Goal: Task Accomplishment & Management: Use online tool/utility

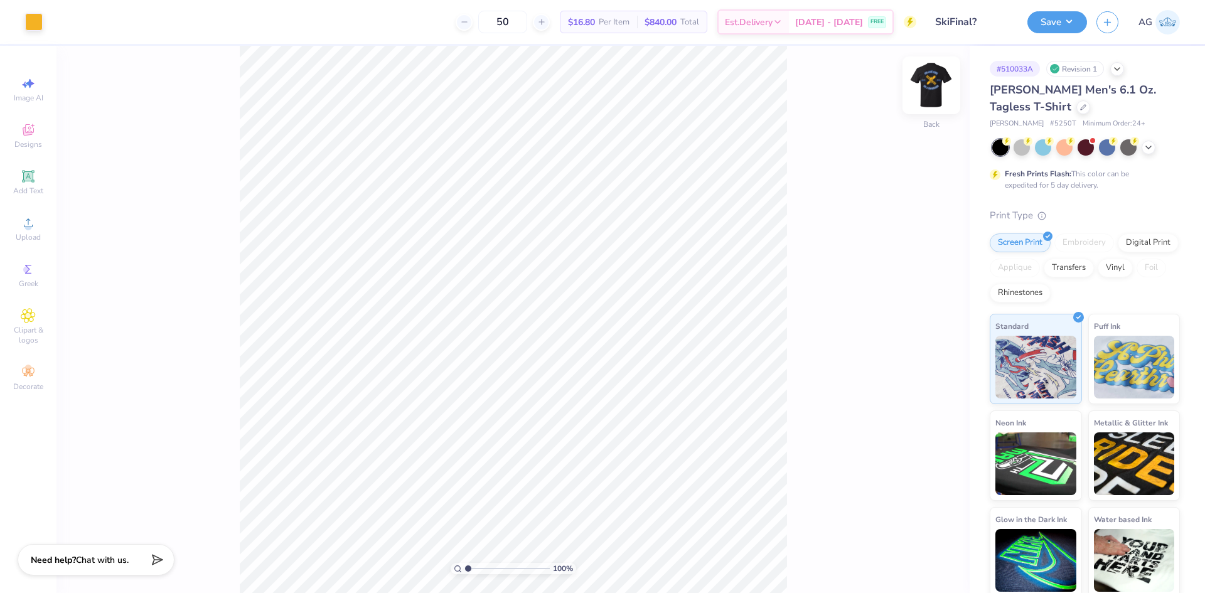
click at [930, 81] on img at bounding box center [931, 85] width 50 height 50
click at [911, 556] on icon at bounding box center [910, 558] width 13 height 13
drag, startPoint x: 921, startPoint y: 72, endPoint x: 866, endPoint y: 255, distance: 191.0
click at [921, 73] on img at bounding box center [931, 85] width 25 height 25
click at [938, 85] on img at bounding box center [931, 85] width 50 height 50
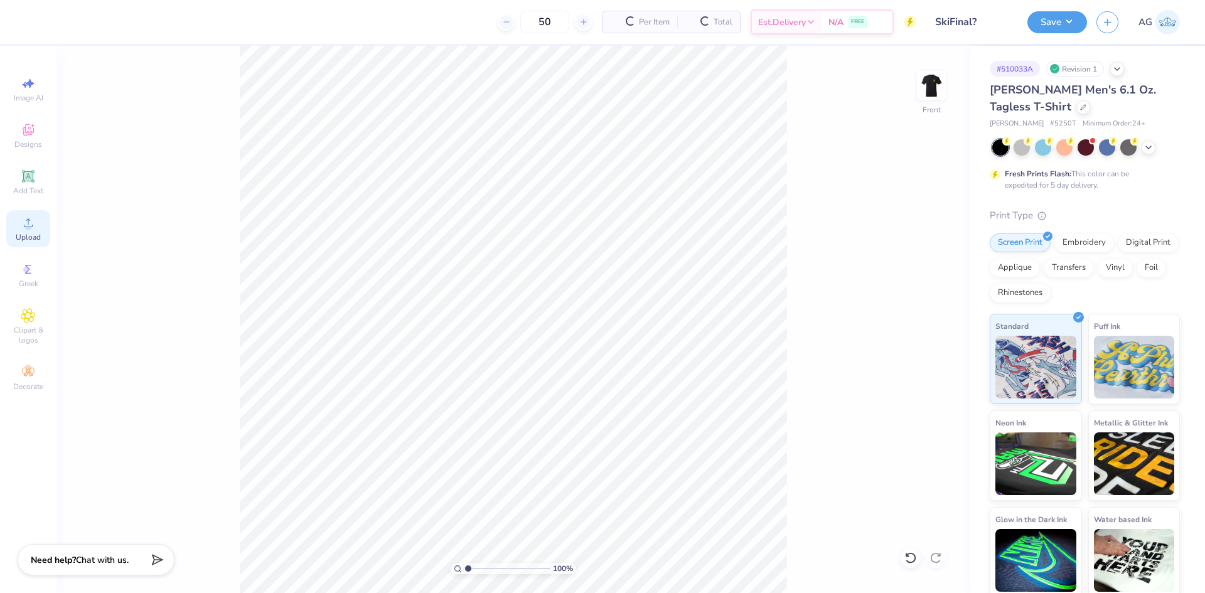
click at [23, 228] on icon at bounding box center [28, 222] width 15 height 15
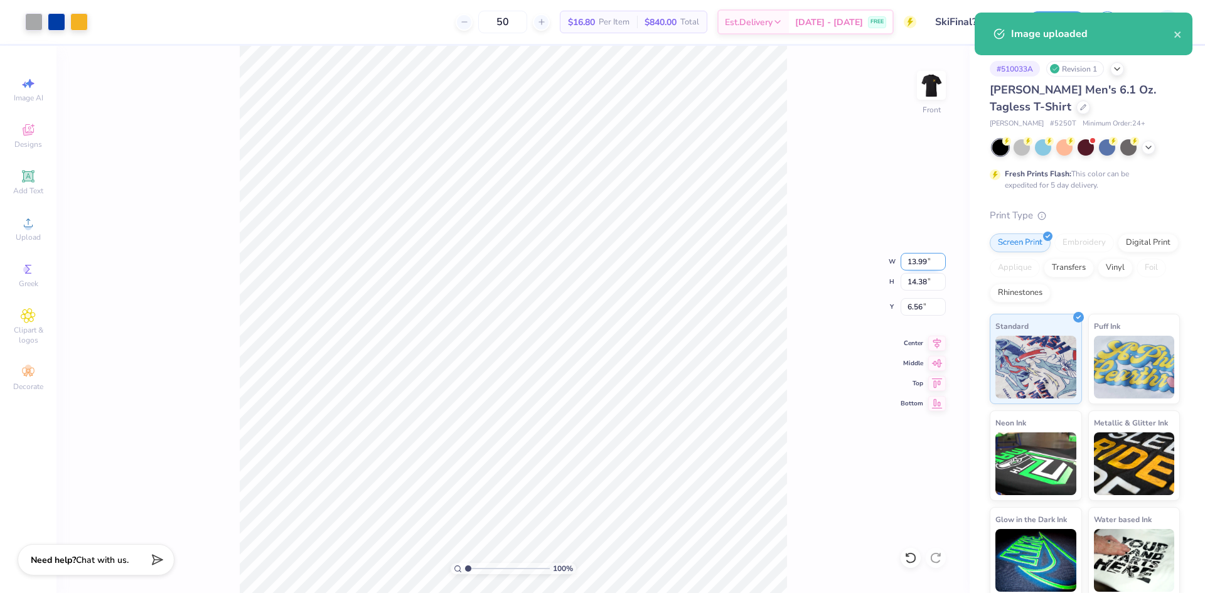
click at [931, 270] on input "13.99" at bounding box center [923, 262] width 45 height 18
click at [923, 264] on input "13.99" at bounding box center [923, 262] width 45 height 18
type input "12.50"
type input "12.85"
click at [920, 309] on input "7.32" at bounding box center [923, 307] width 45 height 18
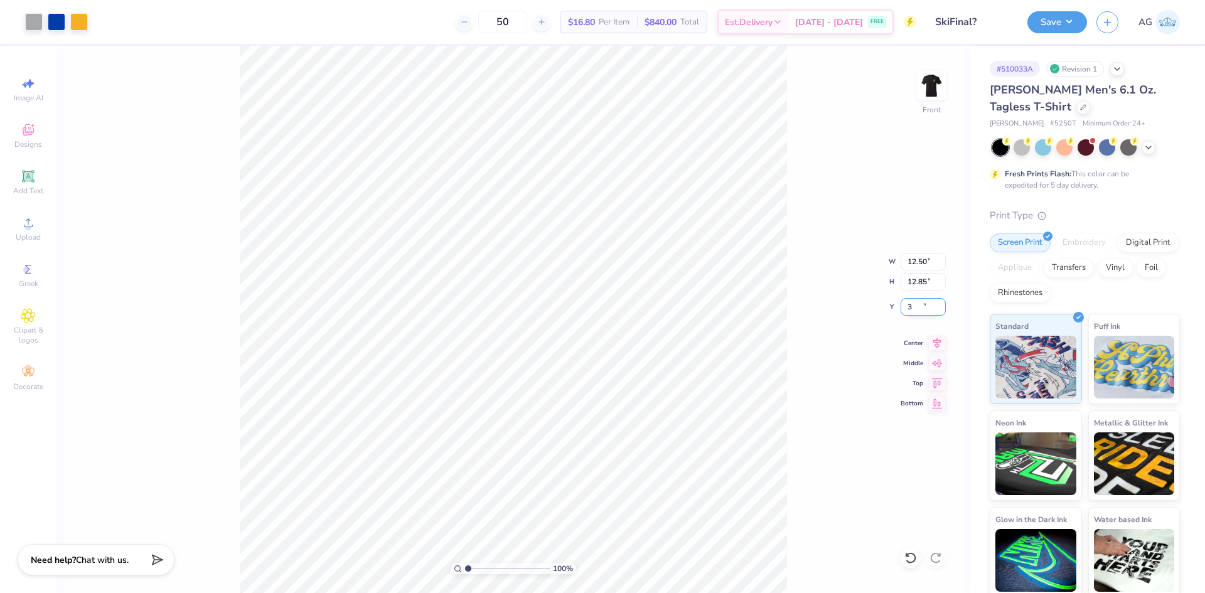
type input "3.00"
click at [935, 340] on icon at bounding box center [937, 341] width 18 height 15
click at [781, 302] on div "100 % Front W 12.50 12.50 " H 12.85 12.85 " Y 3.00 3.00 " Center Middle Top Bot…" at bounding box center [512, 319] width 913 height 547
click at [914, 95] on div "100 % Front" at bounding box center [512, 319] width 913 height 547
click at [940, 78] on img at bounding box center [931, 85] width 50 height 50
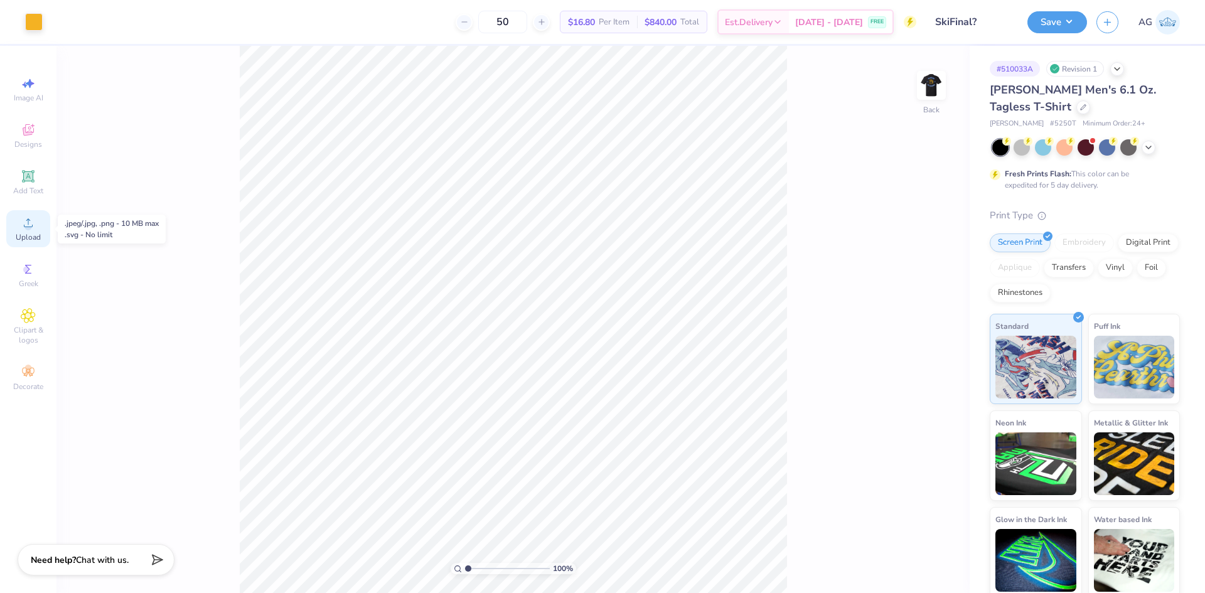
click at [33, 232] on div "Upload" at bounding box center [28, 228] width 44 height 37
click at [29, 242] on div "Upload" at bounding box center [28, 228] width 44 height 37
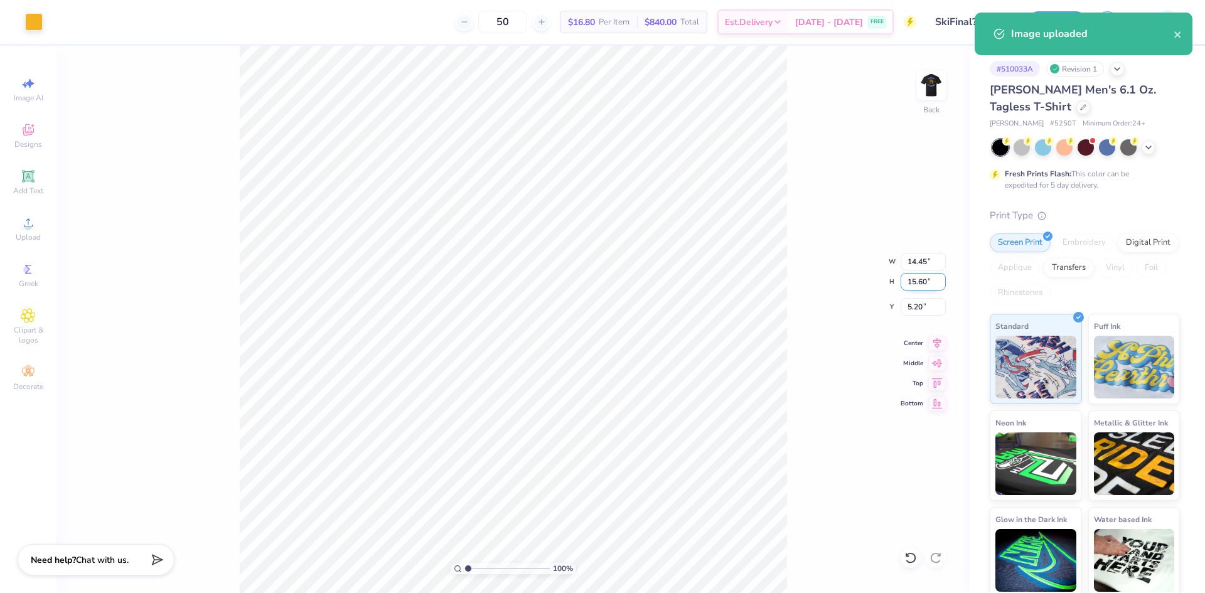
click at [919, 285] on input "15.60" at bounding box center [923, 282] width 45 height 18
click at [920, 268] on input "14.45" at bounding box center [923, 262] width 45 height 18
type input "3.00"
type input "3.24"
type input "7.01"
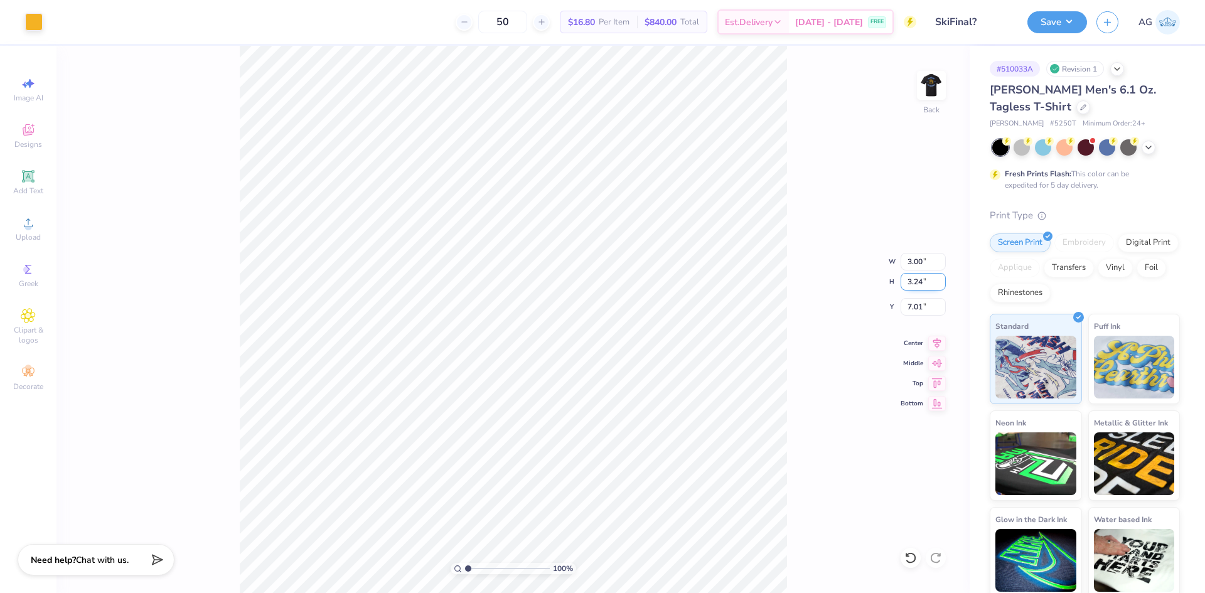
click at [915, 286] on input "3.24" at bounding box center [923, 282] width 45 height 18
type input "3"
type input "2.78"
type input "3.00"
type input "7.13"
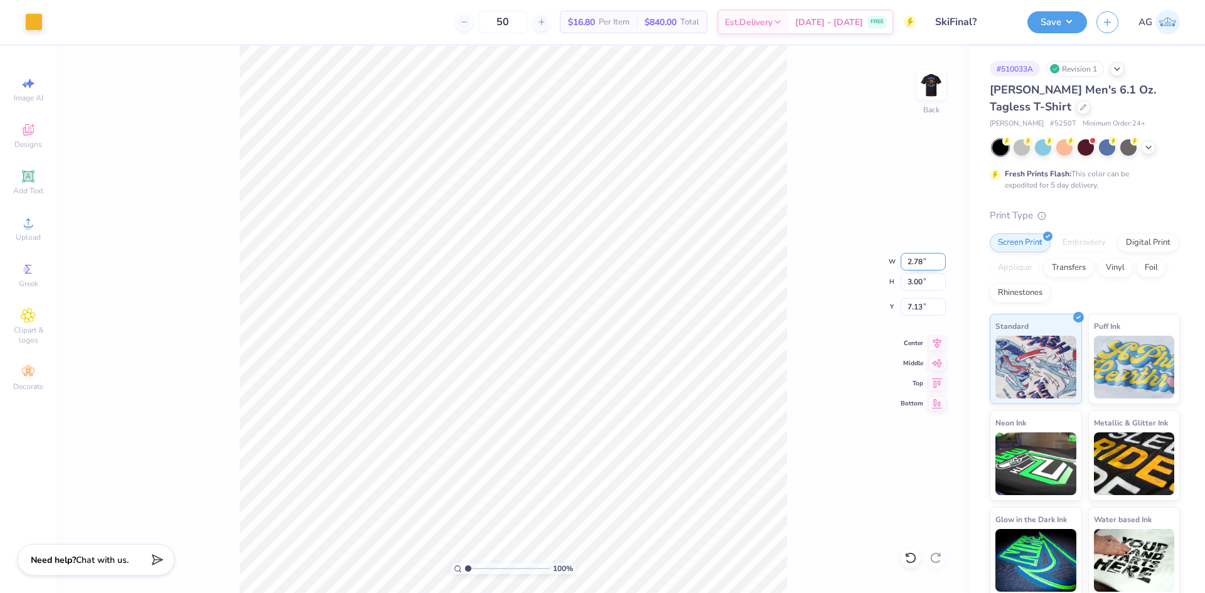
click at [917, 254] on input "2.78" at bounding box center [923, 262] width 45 height 18
type input "3.00"
type input "3.24"
click at [918, 302] on input "7.01" at bounding box center [923, 307] width 45 height 18
type input "3.00"
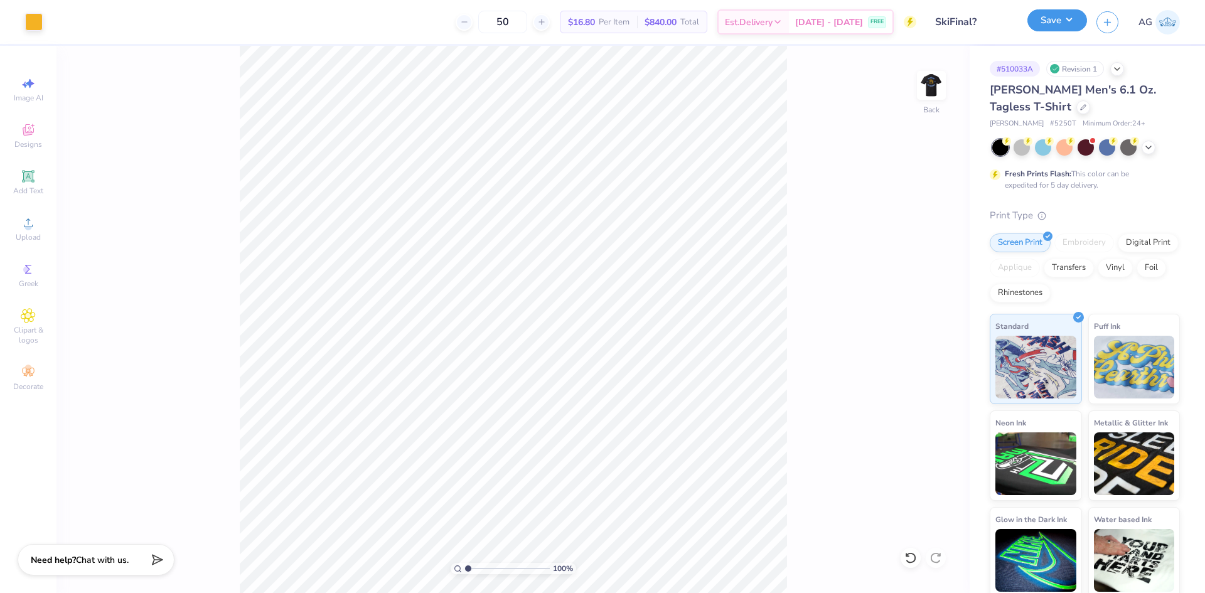
click at [1068, 26] on button "Save" at bounding box center [1057, 20] width 60 height 22
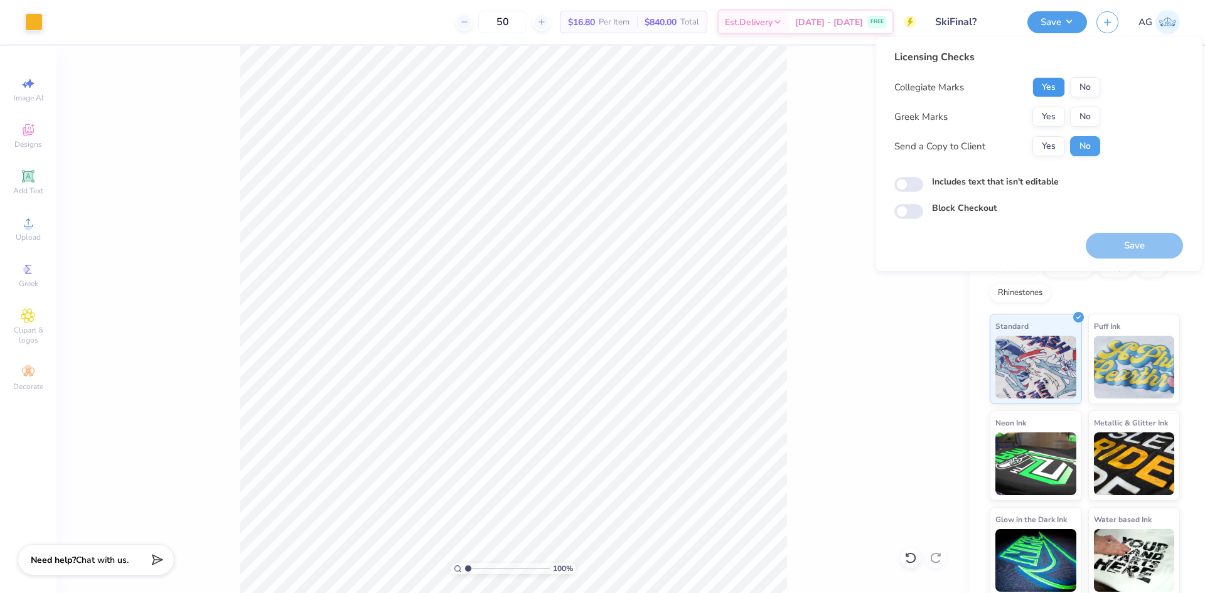
click at [1042, 83] on button "Yes" at bounding box center [1048, 87] width 33 height 20
click at [1092, 122] on button "No" at bounding box center [1085, 117] width 30 height 20
click at [926, 179] on div "Includes text that isn't editable" at bounding box center [1038, 182] width 289 height 14
click at [911, 186] on input "Includes text that isn't editable" at bounding box center [908, 184] width 29 height 15
checkbox input "true"
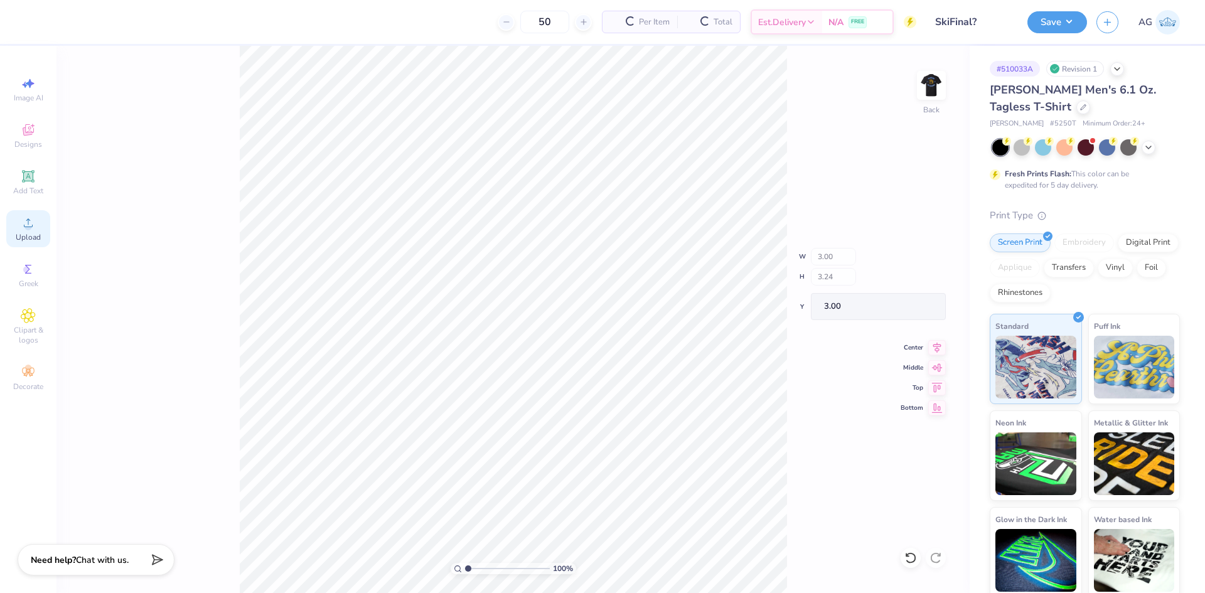
click at [26, 233] on span "Upload" at bounding box center [28, 237] width 25 height 10
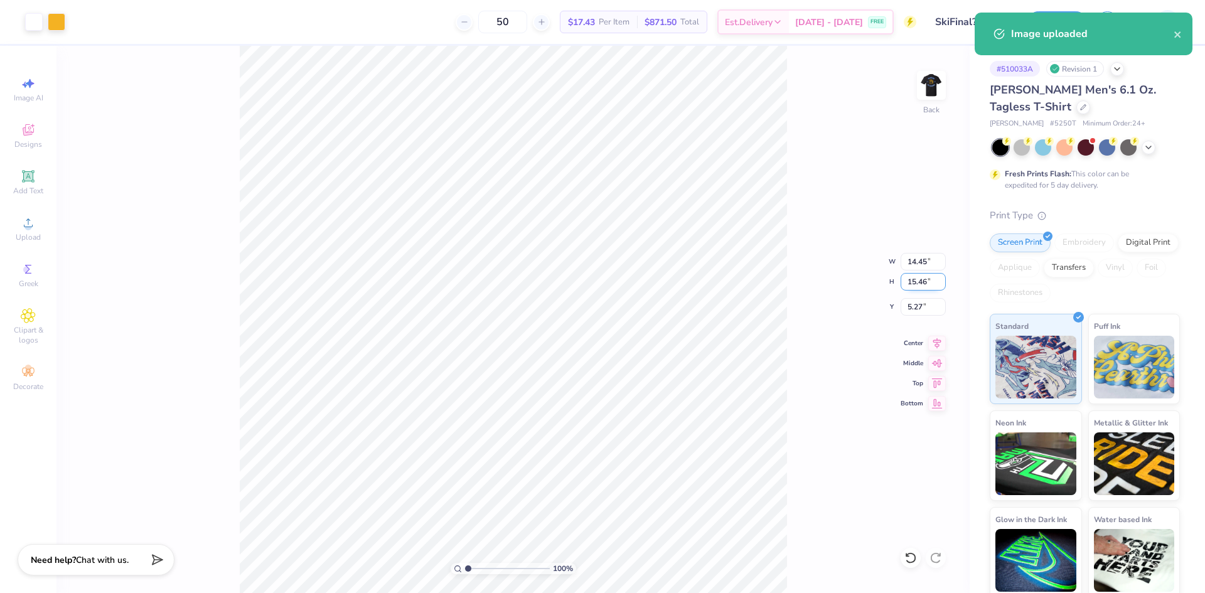
click at [918, 282] on input "15.46" at bounding box center [923, 282] width 45 height 18
type input "3"
type input "2.81"
type input "3.00"
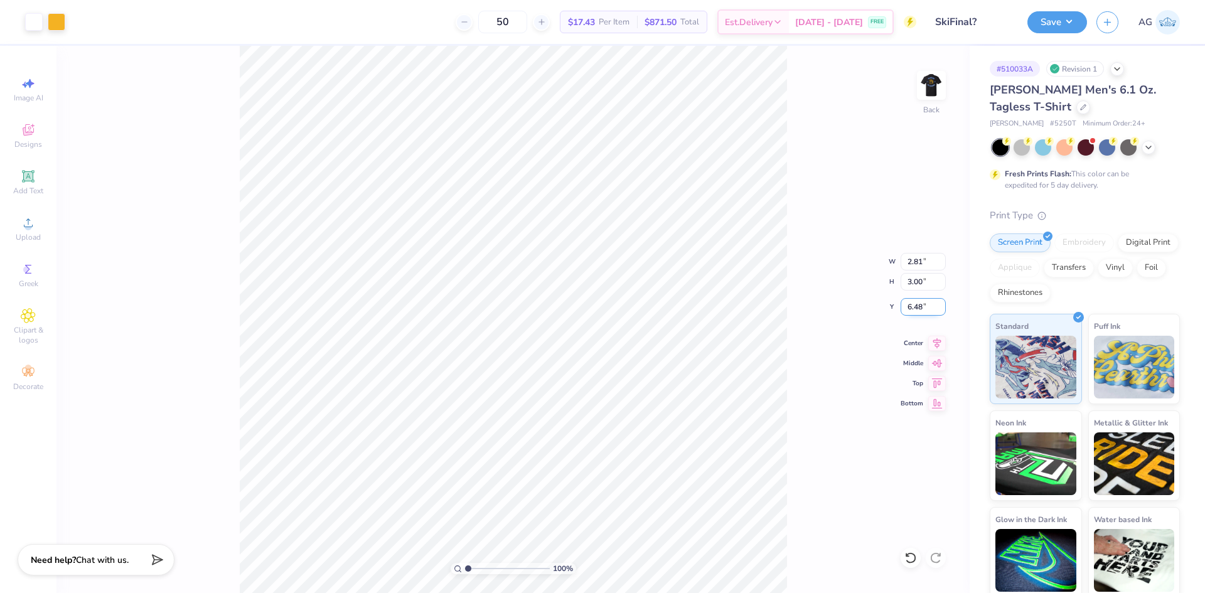
click at [921, 309] on input "6.48" at bounding box center [923, 307] width 45 height 18
type input "3.00"
click at [906, 101] on div "100 % Back" at bounding box center [512, 319] width 913 height 547
click at [929, 85] on img at bounding box center [931, 85] width 50 height 50
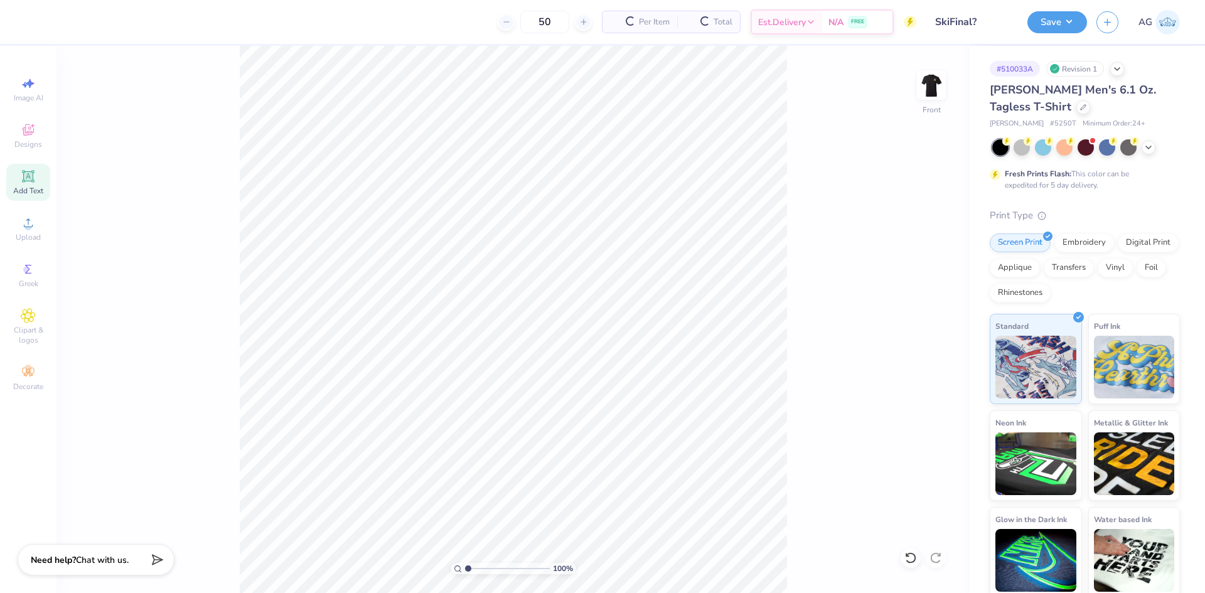
click at [28, 180] on icon at bounding box center [27, 175] width 9 height 9
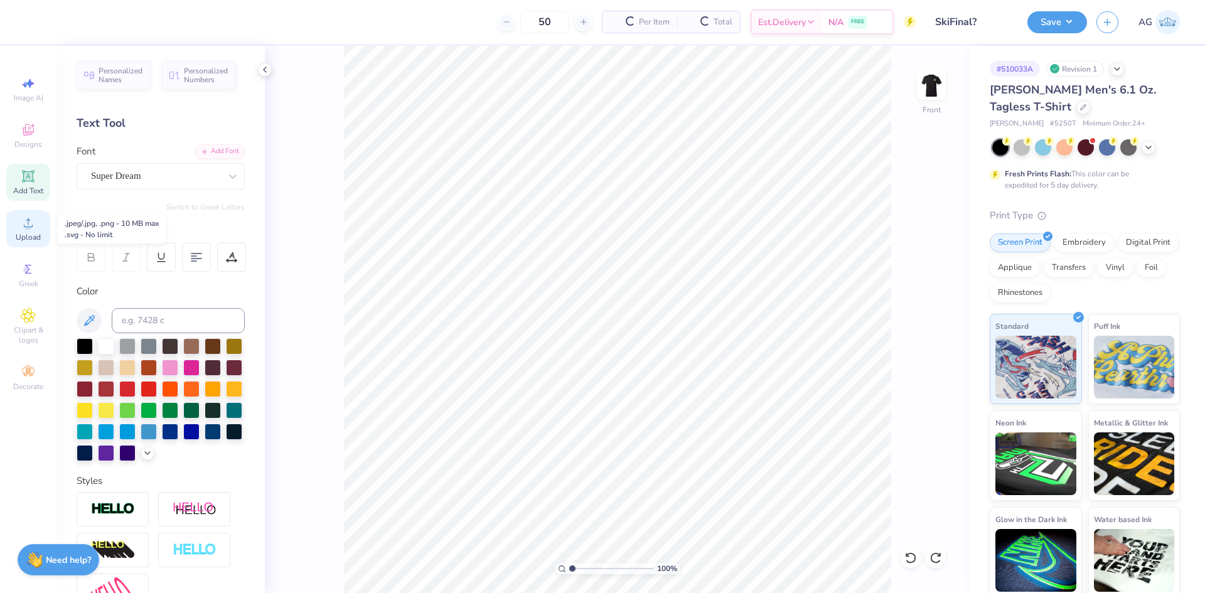
click at [32, 237] on span "Upload" at bounding box center [28, 237] width 25 height 10
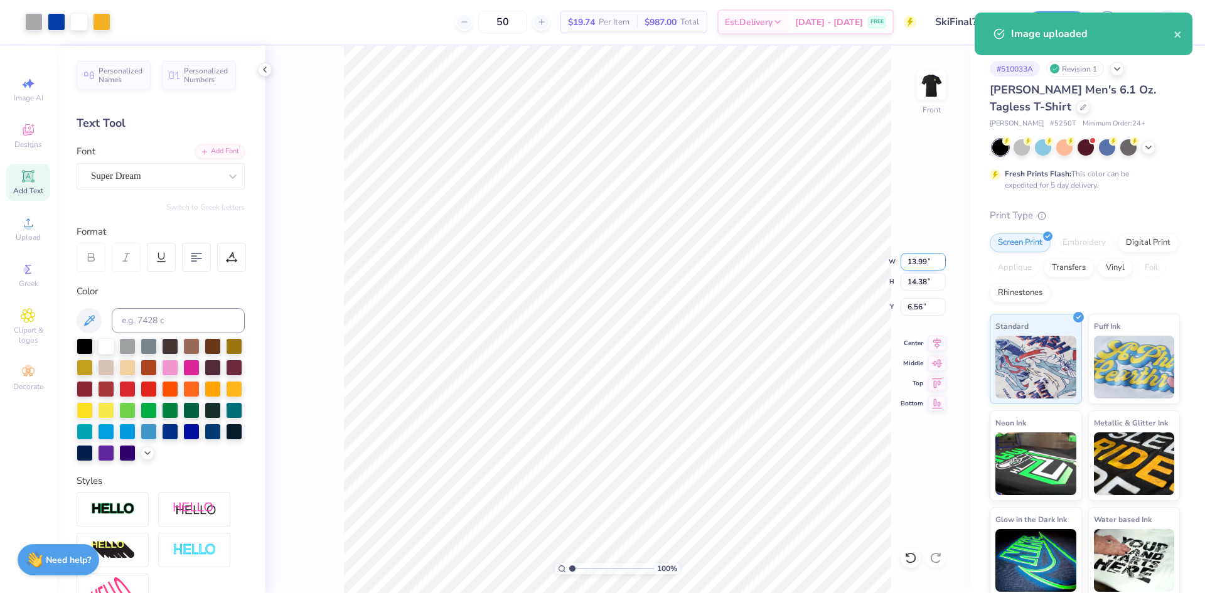
click at [909, 261] on input "13.99" at bounding box center [923, 262] width 45 height 18
type input "12.50"
type input "12.85"
click at [932, 305] on input "7.32" at bounding box center [923, 307] width 45 height 18
type input "3.00"
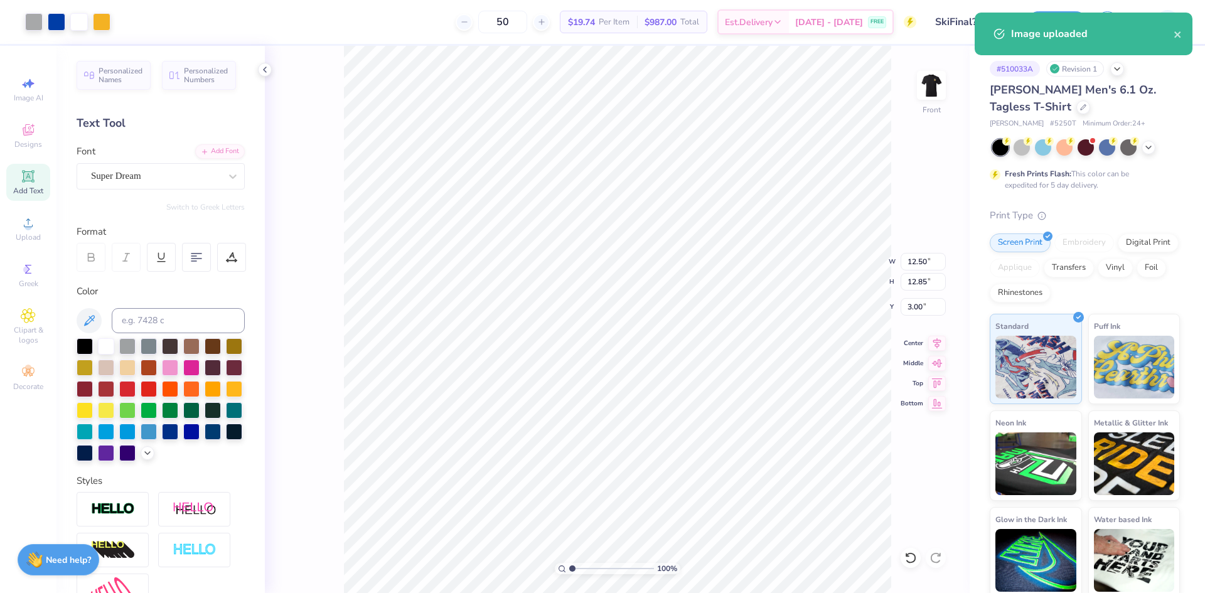
click at [935, 335] on div "100 % Front W 12.50 12.50 " H 12.85 12.85 " Y 3.00 3.00 " Center Middle Top Bot…" at bounding box center [617, 319] width 705 height 547
click at [936, 341] on div "100 % Front W 12.50 12.50 " H 12.85 12.85 " Y 3.00 3.00 " Center Middle Top Bot…" at bounding box center [617, 319] width 705 height 547
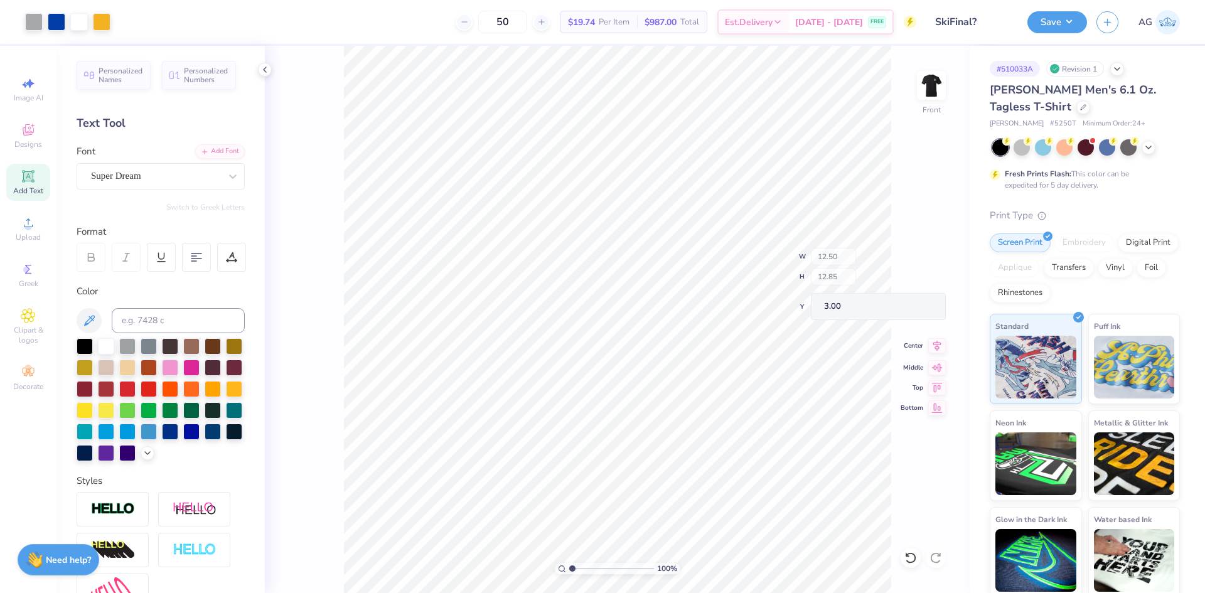
click at [936, 341] on div "100 % Front W 12.50 H 12.85 Y 3.00 Center Middle Top Bottom" at bounding box center [617, 319] width 705 height 547
click at [935, 341] on icon at bounding box center [937, 341] width 18 height 15
click at [1041, 35] on div "Save AG" at bounding box center [1116, 22] width 178 height 44
click at [1064, 19] on button "Save" at bounding box center [1057, 20] width 60 height 22
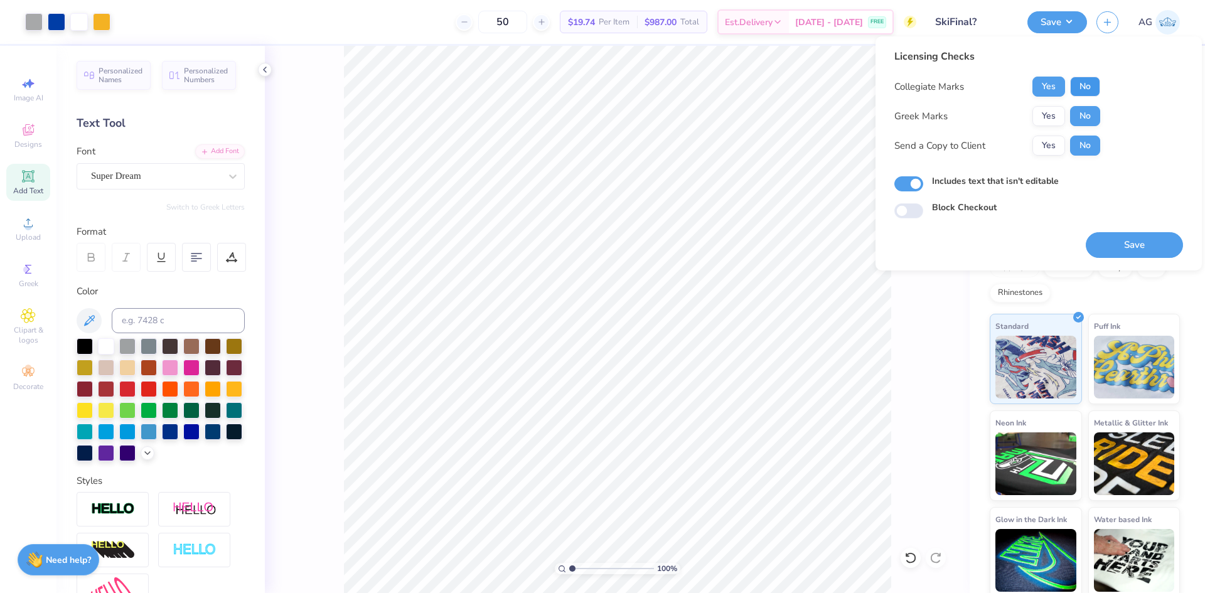
click at [1088, 88] on button "No" at bounding box center [1085, 87] width 30 height 20
click at [1054, 89] on button "Yes" at bounding box center [1048, 87] width 33 height 20
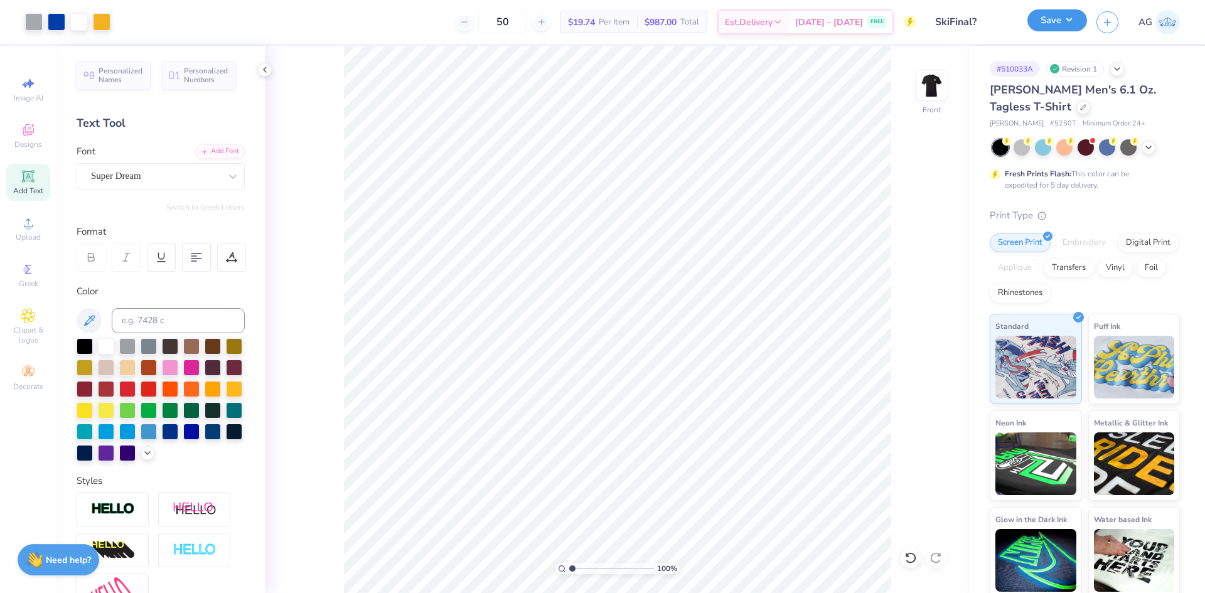
click at [1058, 25] on button "Save" at bounding box center [1057, 20] width 60 height 22
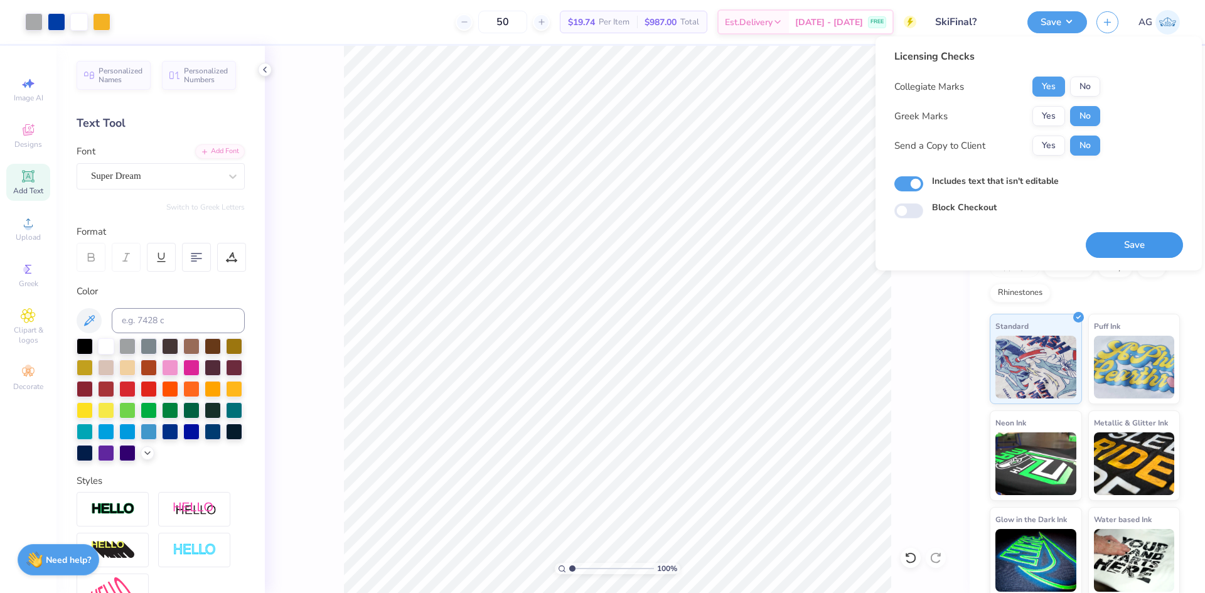
click at [1127, 246] on button "Save" at bounding box center [1134, 245] width 97 height 26
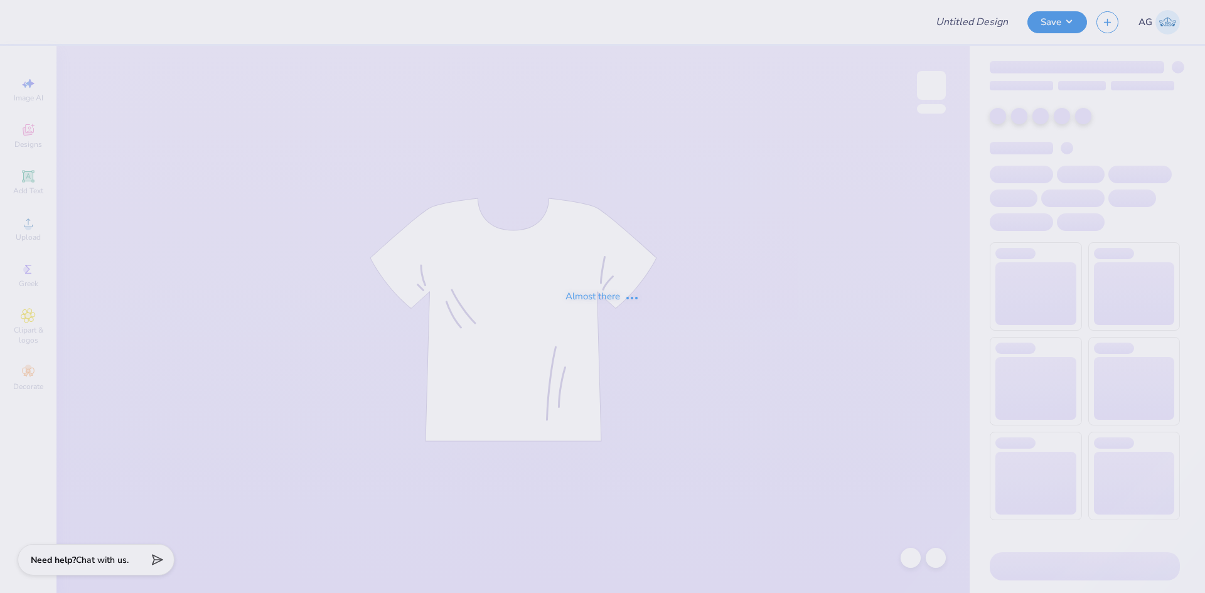
type input "Columbia Korean Festival Merch!"
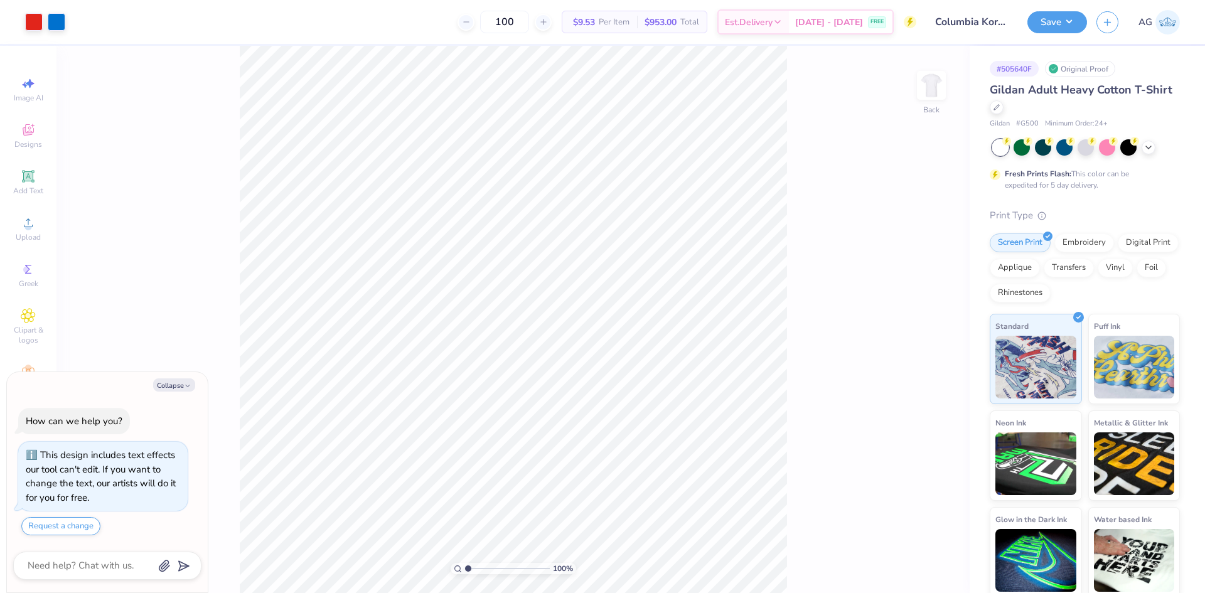
type textarea "x"
